Goal: Feedback & Contribution: Submit feedback/report problem

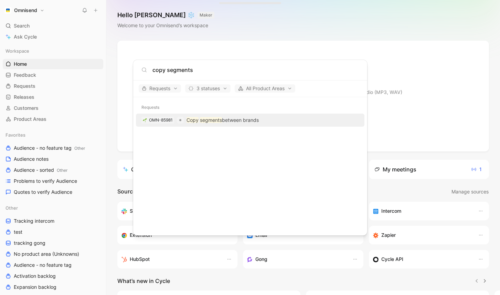
type input "copy segments"
click at [253, 118] on p "Copy segments between brands" at bounding box center [223, 120] width 72 height 8
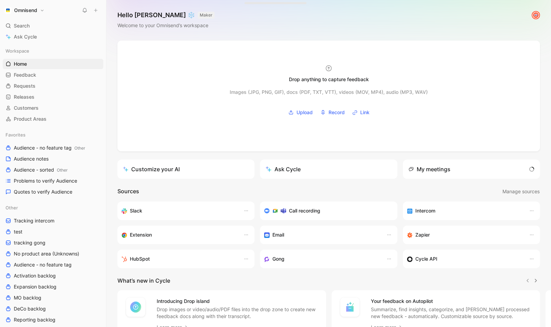
click at [97, 10] on icon at bounding box center [95, 10] width 5 height 5
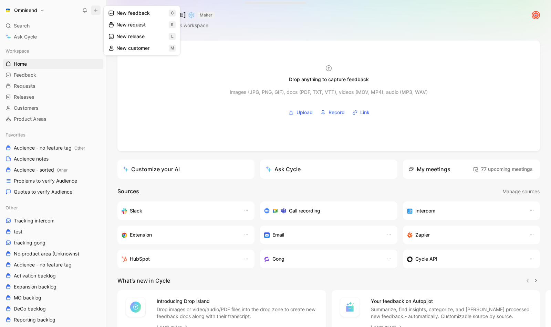
click at [140, 13] on button "New feedback c" at bounding box center [142, 13] width 74 height 12
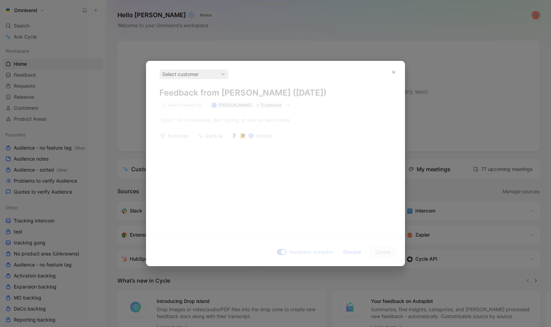
click at [336, 125] on div "Select customer Feedback from Lukas Macenas (Aug 25, 2025) Select Product Areas…" at bounding box center [275, 146] width 258 height 171
click at [211, 75] on div "Select customer" at bounding box center [193, 74] width 63 height 8
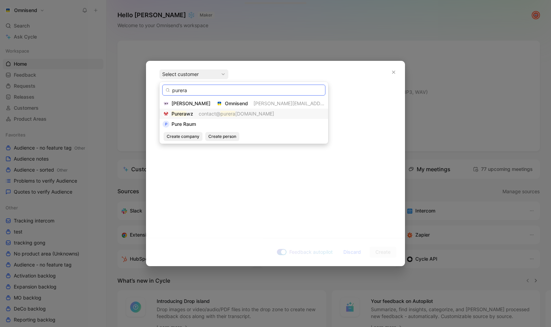
type input "purera"
click at [242, 115] on span "wz.com" at bounding box center [254, 114] width 39 height 6
click at [186, 114] on span "Purerawz" at bounding box center [182, 114] width 22 height 6
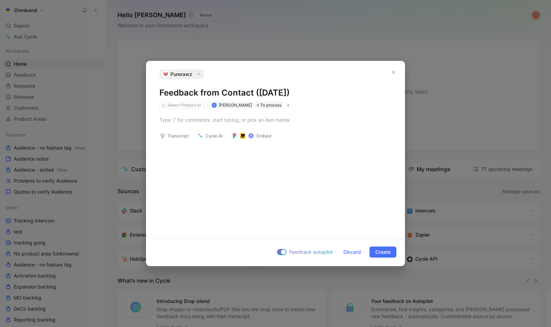
drag, startPoint x: 318, startPoint y: 93, endPoint x: 224, endPoint y: 94, distance: 94.6
click at [224, 94] on h1 "Feedback from Contact (Aug 25, 2025)" at bounding box center [275, 92] width 232 height 11
click at [190, 122] on div at bounding box center [275, 119] width 232 height 7
click at [223, 131] on body "Omnisend Search ⌘ K Ask Cycle Workspace Home G then H Feedback G then F Request…" at bounding box center [275, 163] width 551 height 327
click at [226, 132] on img at bounding box center [275, 163] width 551 height 327
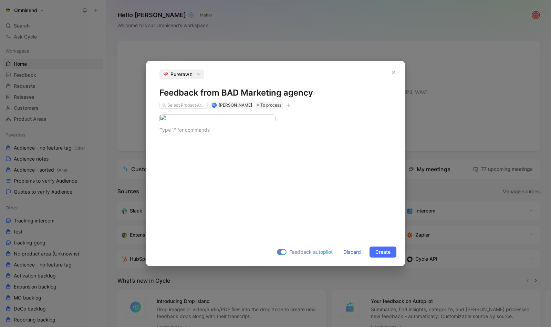
click at [226, 132] on body "Omnisend Search ⌘ K Ask Cycle Workspace Home G then H Feedback G then F Request…" at bounding box center [275, 163] width 551 height 327
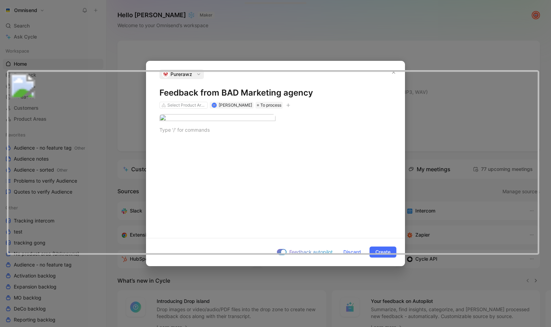
click at [226, 132] on img at bounding box center [273, 162] width 532 height 184
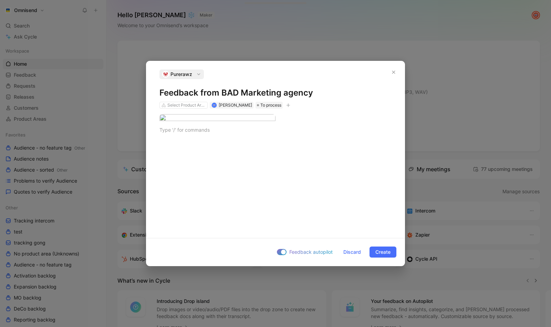
click at [214, 141] on div at bounding box center [275, 125] width 258 height 32
click at [382, 250] on span "Create" at bounding box center [382, 252] width 15 height 8
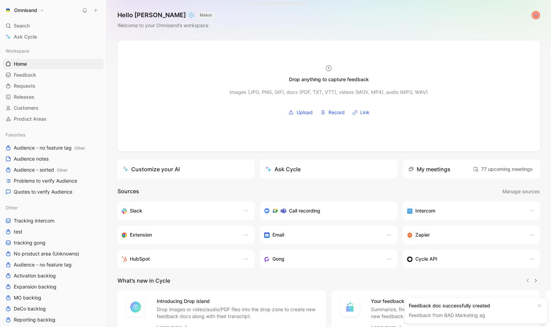
drag, startPoint x: 455, startPoint y: 305, endPoint x: 467, endPoint y: 306, distance: 11.7
click at [455, 305] on div "Feedback doc successfully created" at bounding box center [470, 306] width 124 height 8
click at [441, 314] on link "Feedback from BAD Marketing ag" at bounding box center [446, 315] width 76 height 6
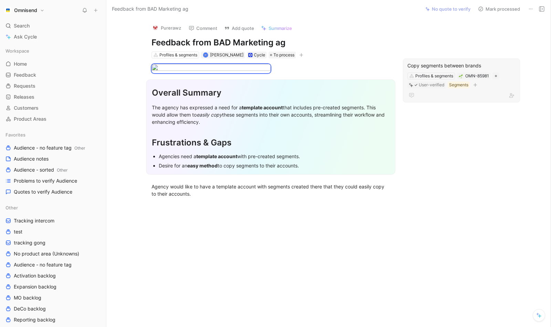
click at [488, 92] on div at bounding box center [461, 95] width 108 height 8
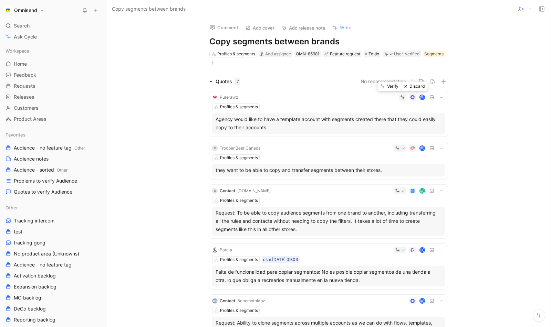
click at [394, 85] on button "Verify" at bounding box center [389, 87] width 24 height 10
click at [208, 81] on div "Quotes 7" at bounding box center [224, 81] width 36 height 8
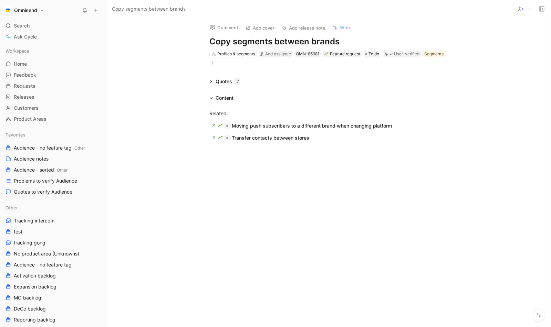
click at [156, 119] on div "Related: Moving push subscribers to a different brand when changing platform Tr…" at bounding box center [328, 125] width 444 height 47
